Goal: Navigation & Orientation: Find specific page/section

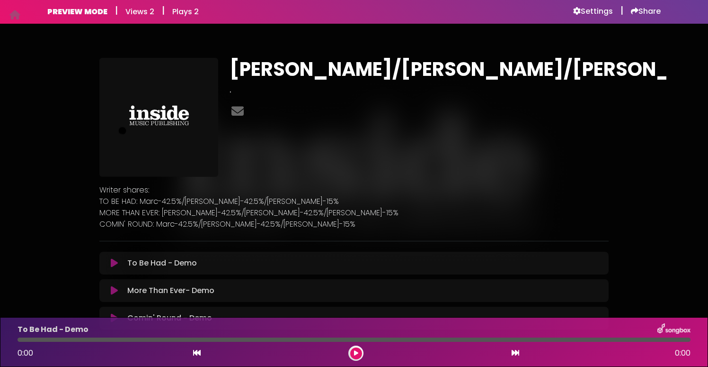
scroll to position [5, 0]
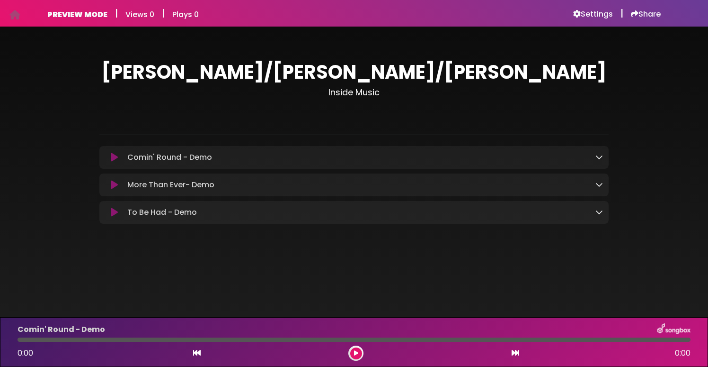
drag, startPoint x: 213, startPoint y: 215, endPoint x: 214, endPoint y: 207, distance: 7.2
click at [214, 207] on div "To Be Had - Demo Loading Track..." at bounding box center [364, 211] width 480 height 11
